Goal: Navigation & Orientation: Find specific page/section

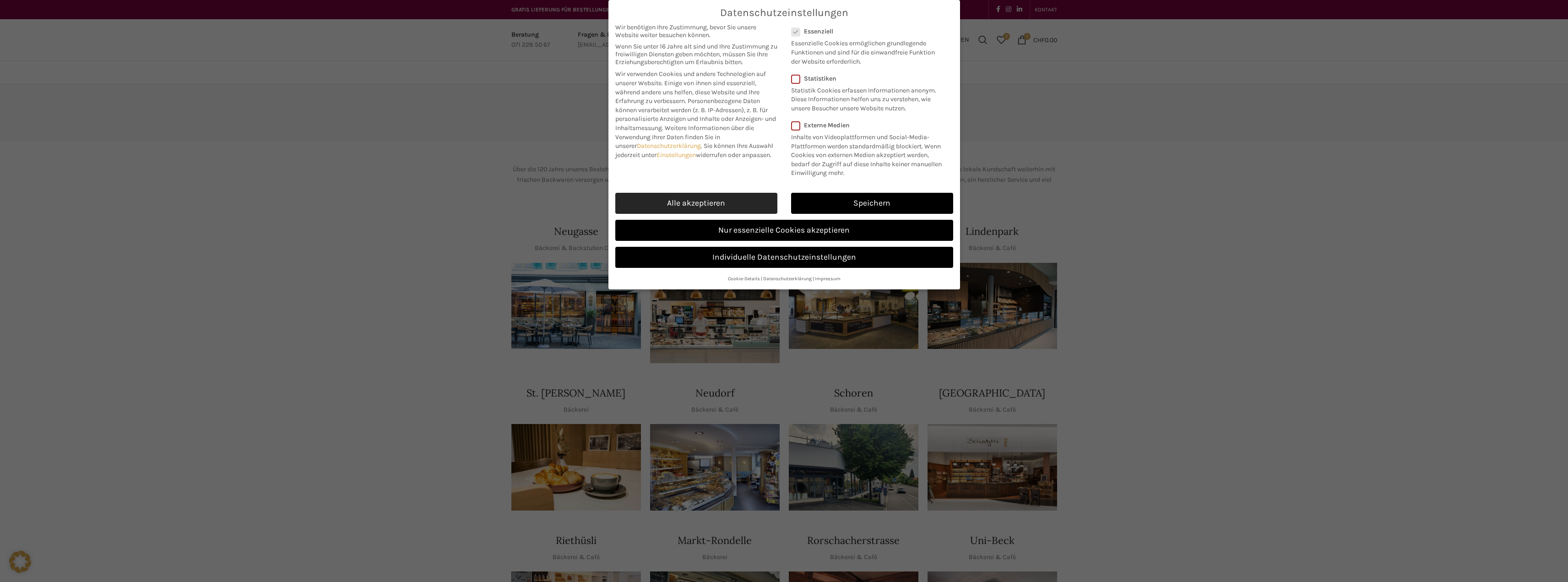
click at [712, 203] on link "Alle akzeptieren" at bounding box center [697, 203] width 162 height 21
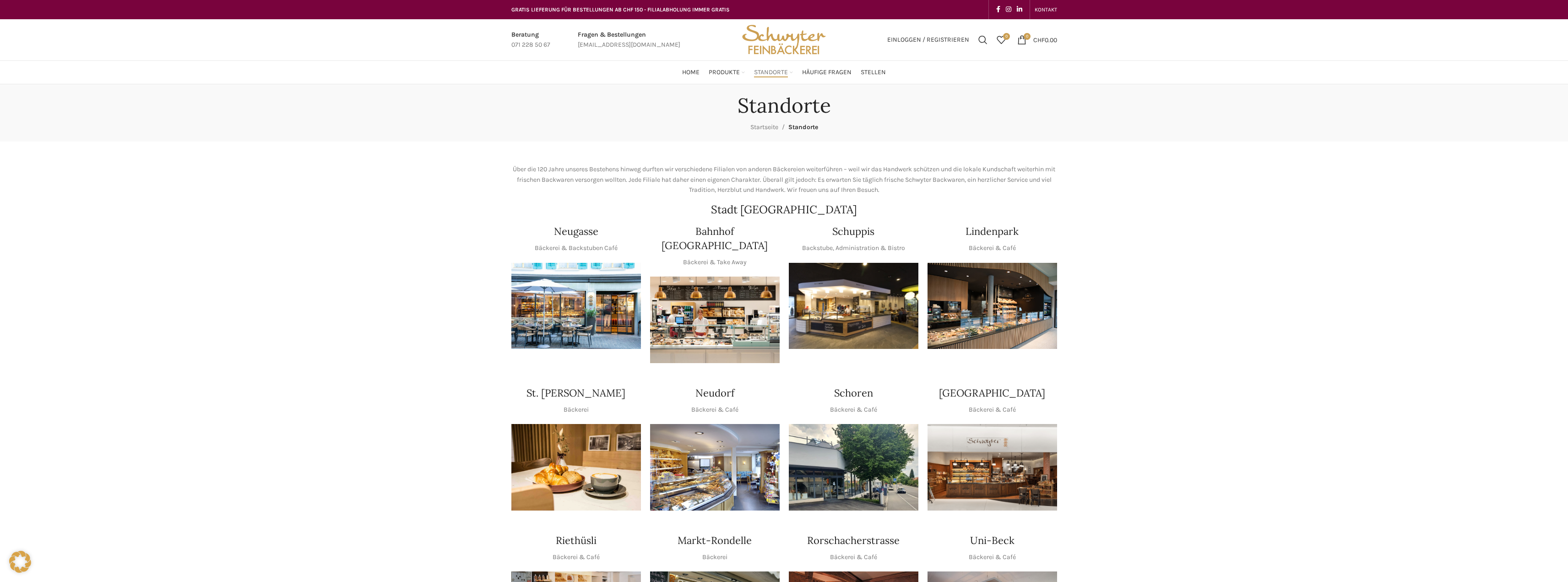
checkbox input "true"
click at [836, 296] on img "1 / 1" at bounding box center [853, 306] width 129 height 87
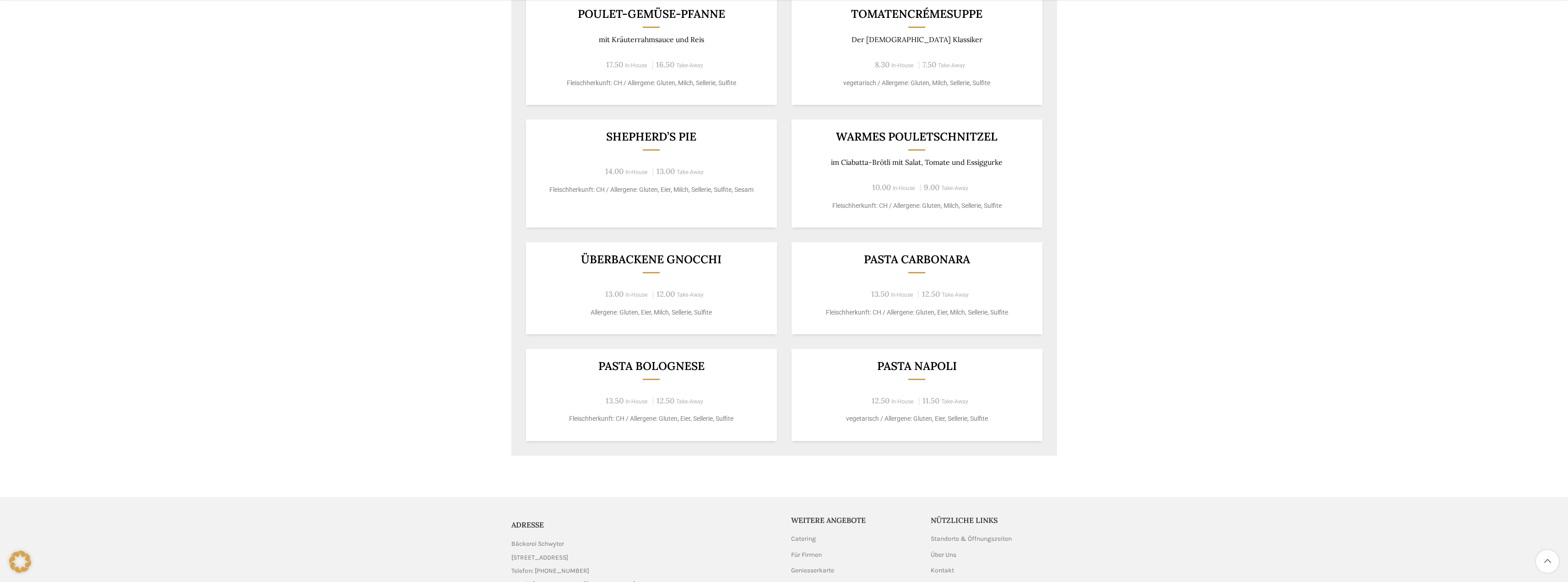
scroll to position [550, 0]
